Goal: Task Accomplishment & Management: Use online tool/utility

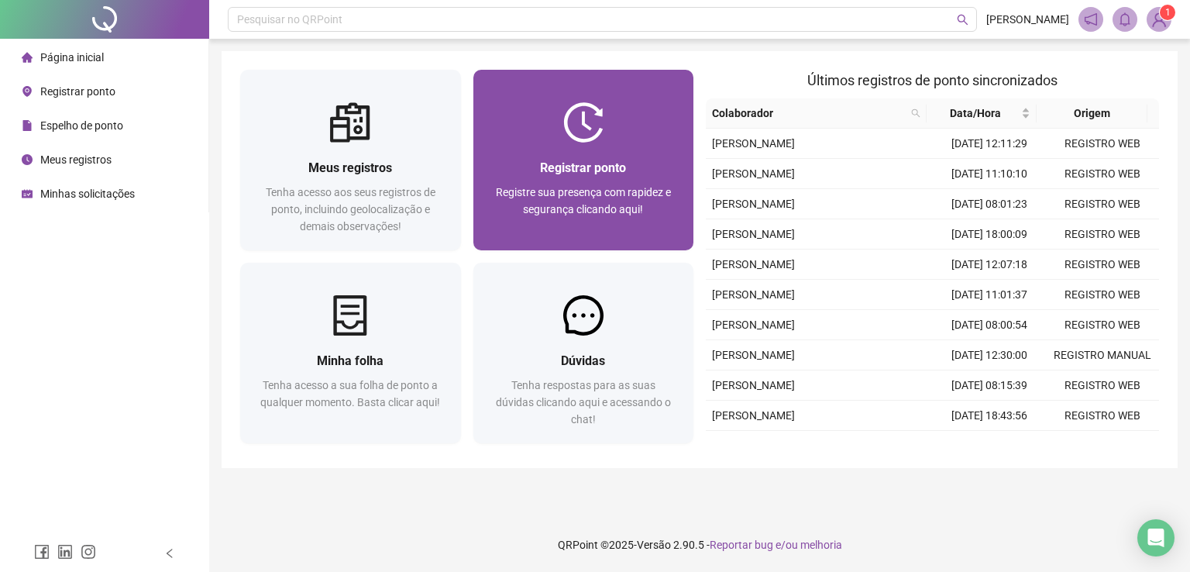
click at [638, 181] on div "Registrar ponto Registre sua presença com rapidez e segurança clicando aqui!" at bounding box center [584, 196] width 184 height 77
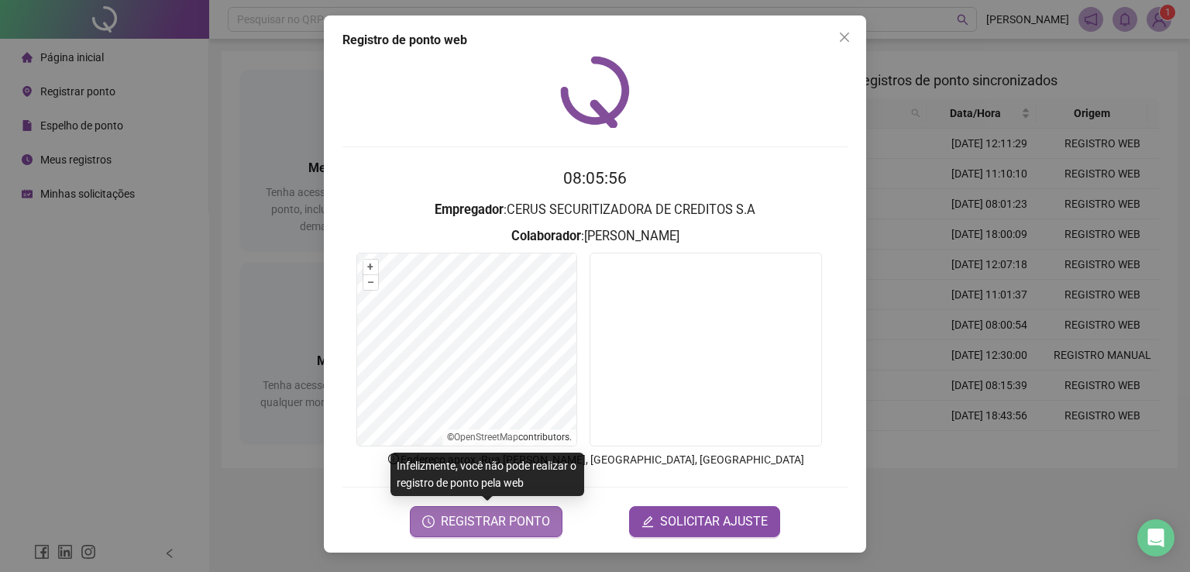
click at [515, 515] on span "REGISTRAR PONTO" at bounding box center [495, 521] width 109 height 19
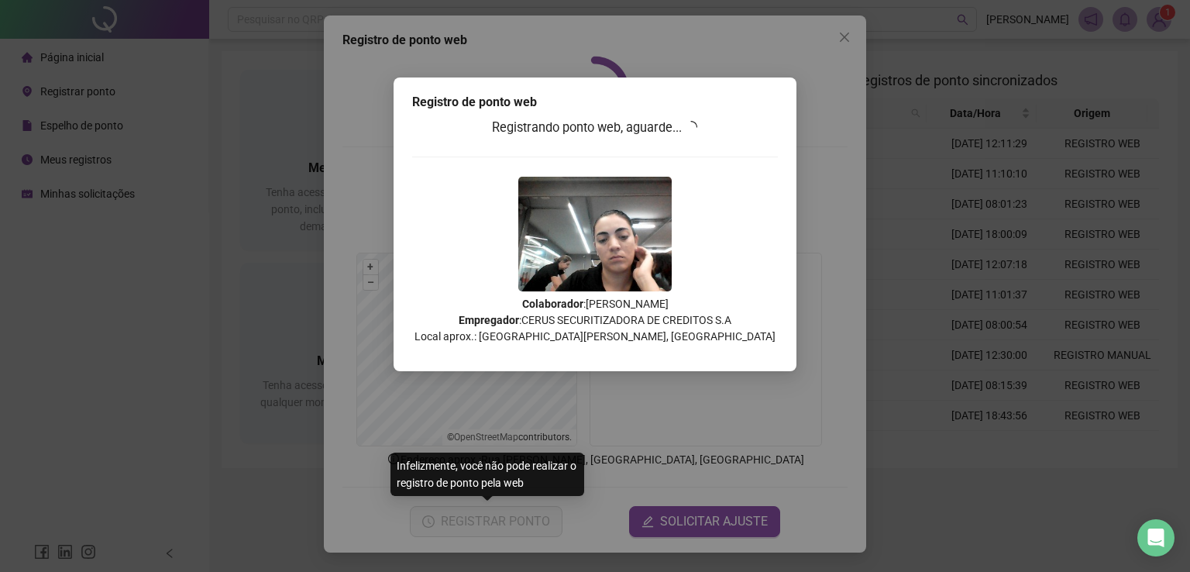
click at [288, 262] on div "Registro de ponto web Registrando ponto web, aguarde... Colaborador : [PERSON_N…" at bounding box center [595, 286] width 1190 height 572
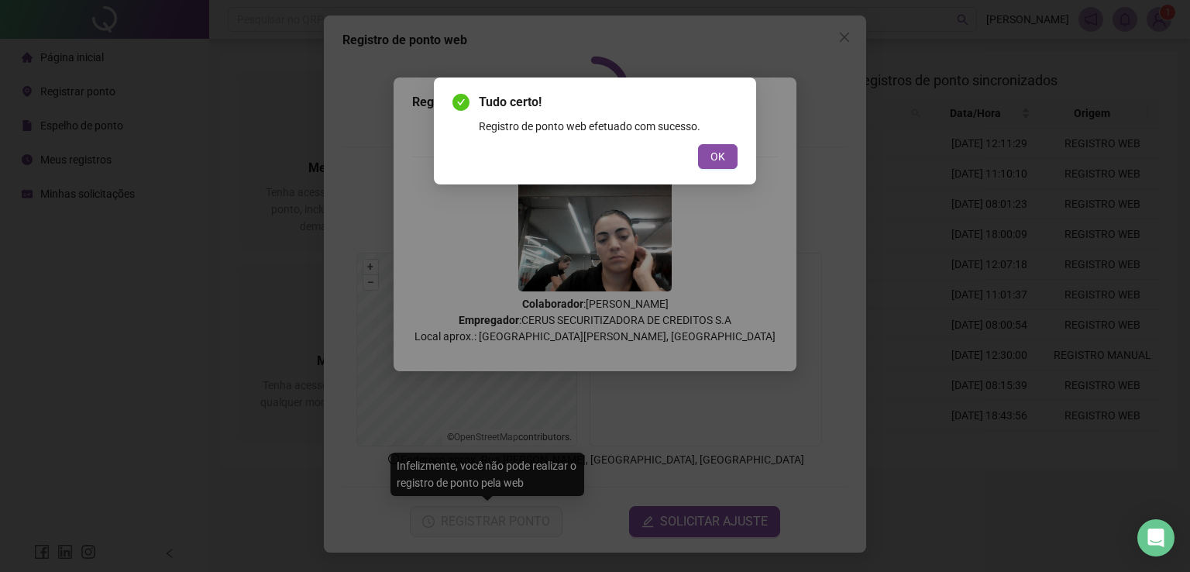
click at [843, 39] on div "Tudo certo! Registro de ponto web efetuado com sucesso. OK" at bounding box center [595, 286] width 1190 height 572
click at [716, 153] on span "OK" at bounding box center [718, 156] width 15 height 17
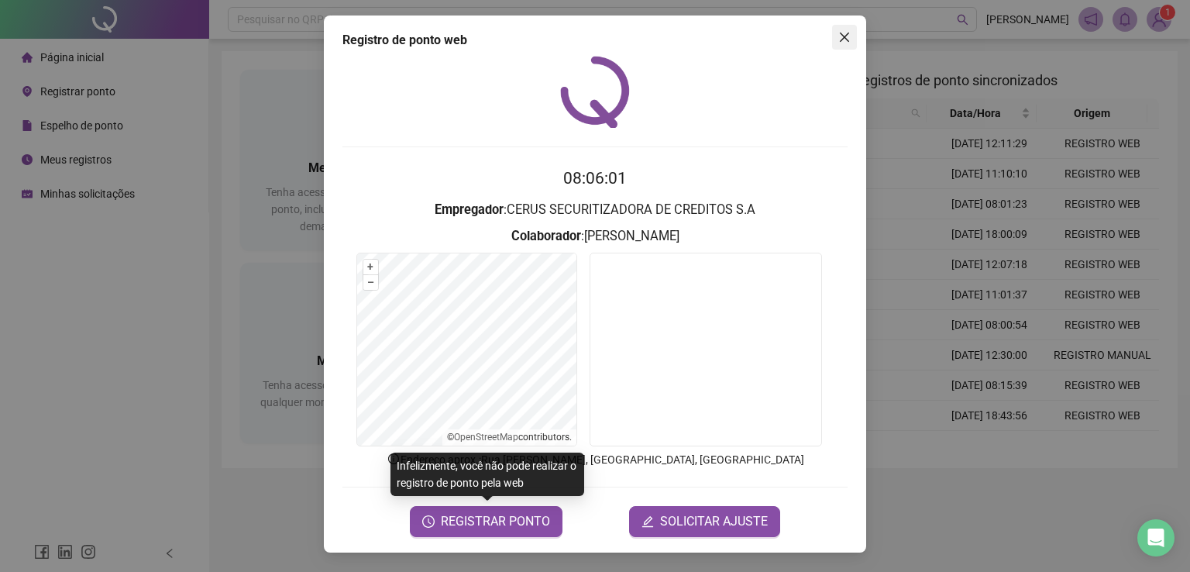
click at [839, 41] on icon "close" at bounding box center [844, 37] width 12 height 12
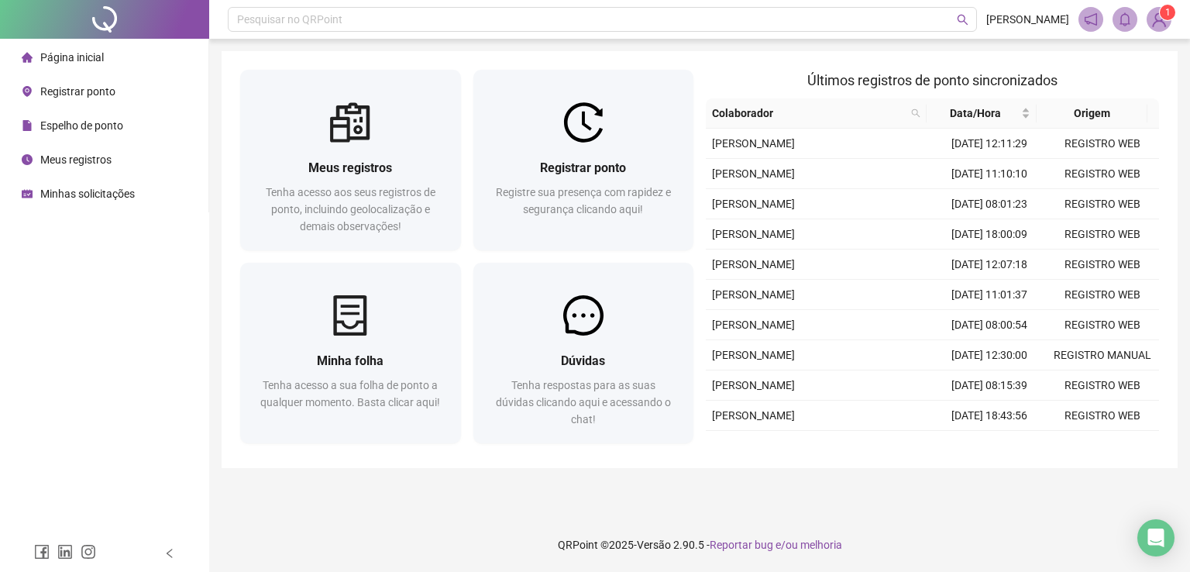
click at [890, 475] on main "Meus registros Tenha acesso aos seus registros de ponto, incluindo geolocalizaç…" at bounding box center [700, 278] width 956 height 454
